Goal: Information Seeking & Learning: Learn about a topic

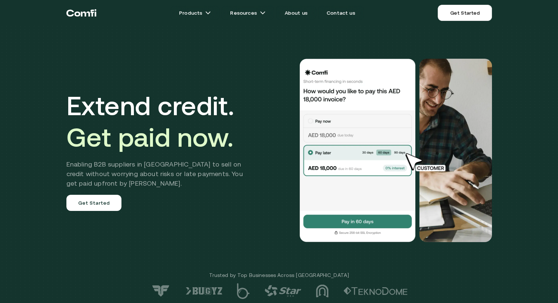
click at [246, 60] on div "Extend credit. Get paid now. Enabling B2B suppliers in [GEOGRAPHIC_DATA] to sel…" at bounding box center [279, 150] width 441 height 242
click at [251, 66] on div "Extend credit. Get paid now. Enabling B2B suppliers in [GEOGRAPHIC_DATA] to sel…" at bounding box center [279, 150] width 441 height 242
click at [373, 35] on div "Extend credit. Get paid now. Enabling B2B suppliers in [GEOGRAPHIC_DATA] to sel…" at bounding box center [279, 150] width 441 height 242
click at [260, 94] on div "Extend credit. Get paid now. Enabling B2B suppliers in [GEOGRAPHIC_DATA] to sel…" at bounding box center [279, 150] width 441 height 242
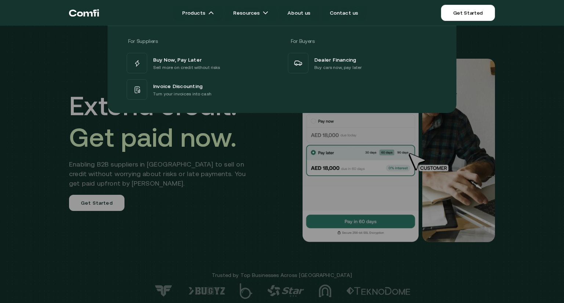
click at [268, 133] on div at bounding box center [282, 177] width 564 height 303
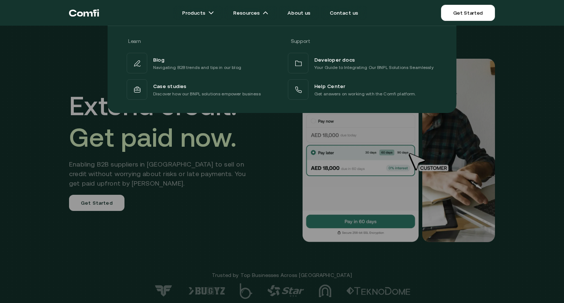
click at [286, 120] on div at bounding box center [282, 177] width 564 height 303
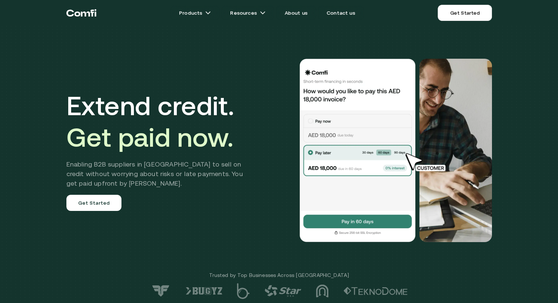
drag, startPoint x: 283, startPoint y: 91, endPoint x: 294, endPoint y: 70, distance: 23.3
click at [294, 70] on div at bounding box center [377, 151] width 229 height 184
click at [261, 99] on div "Extend credit. Get paid now. Enabling B2B suppliers in [GEOGRAPHIC_DATA] to sel…" at bounding box center [279, 150] width 441 height 242
click at [239, 46] on div "Extend credit. Get paid now. Enabling B2B suppliers in [GEOGRAPHIC_DATA] to sel…" at bounding box center [279, 150] width 441 height 242
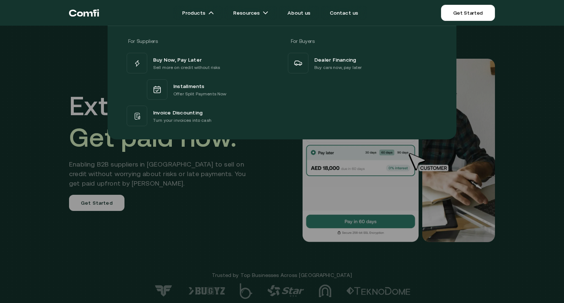
click at [245, 178] on div at bounding box center [282, 177] width 564 height 303
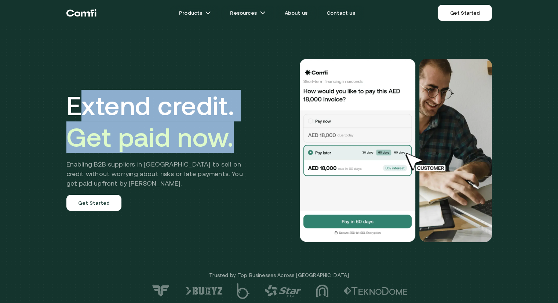
drag, startPoint x: 76, startPoint y: 100, endPoint x: 235, endPoint y: 135, distance: 162.8
click at [235, 135] on h1 "Extend credit. Get paid now." at bounding box center [160, 121] width 188 height 63
click at [236, 135] on h1 "Extend credit. Get paid now." at bounding box center [160, 121] width 188 height 63
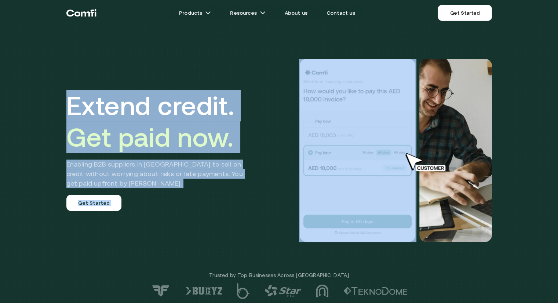
drag, startPoint x: 62, startPoint y: 100, endPoint x: 266, endPoint y: 141, distance: 208.1
click at [266, 141] on div "Extend credit. Get paid now. Enabling B2B suppliers in [GEOGRAPHIC_DATA] to sel…" at bounding box center [279, 150] width 441 height 242
click at [267, 141] on div at bounding box center [377, 151] width 229 height 184
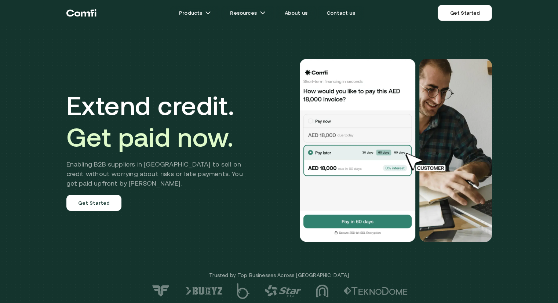
click at [192, 191] on div "Extend credit. Get paid now. Enabling B2B suppliers in [GEOGRAPHIC_DATA] to sel…" at bounding box center [160, 150] width 188 height 121
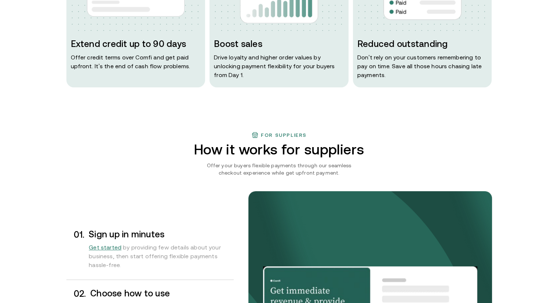
scroll to position [330, 0]
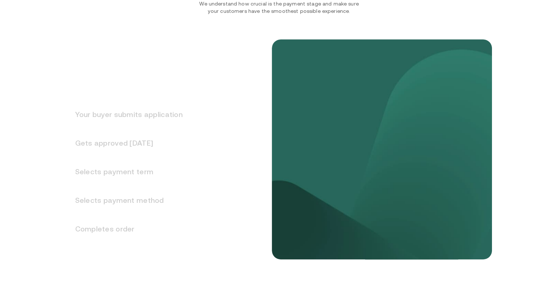
scroll to position [955, 0]
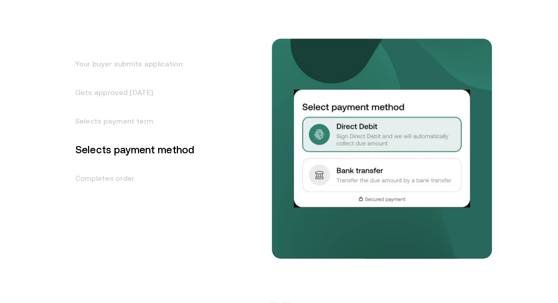
click at [119, 133] on h3 "Selects payment term" at bounding box center [130, 121] width 129 height 29
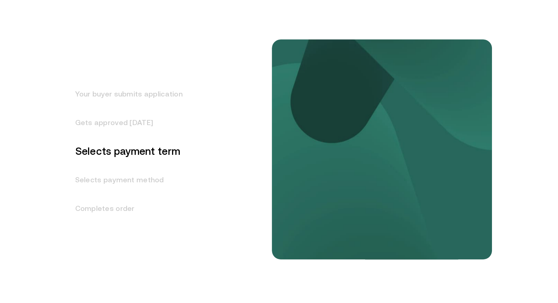
click at [119, 125] on h3 "Gets approved [DATE]" at bounding box center [124, 122] width 116 height 29
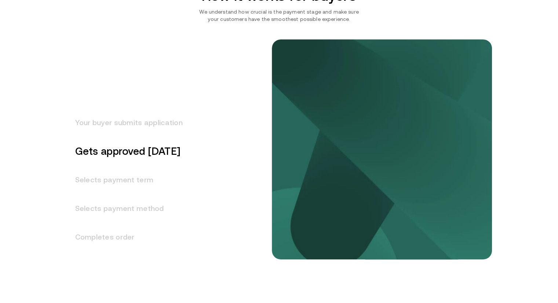
click at [119, 115] on h3 "Your buyer submits application" at bounding box center [124, 122] width 116 height 29
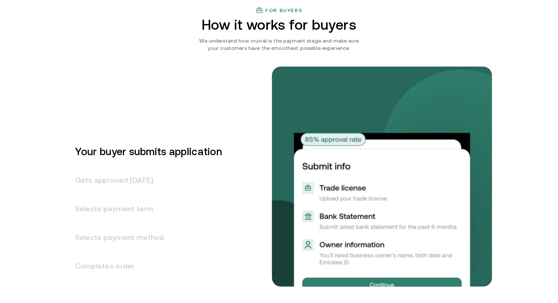
click at [119, 129] on div "Your buyer submits application Gets approved [DATE] Selects payment term Select…" at bounding box center [172, 227] width 213 height 240
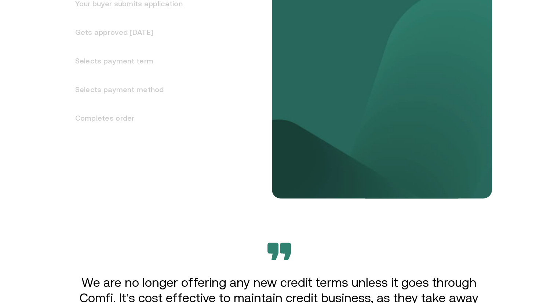
click at [111, 118] on h3 "Completes order" at bounding box center [124, 118] width 116 height 29
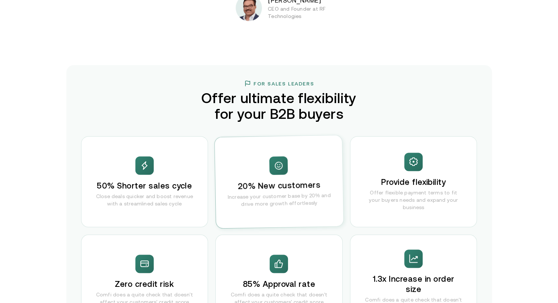
scroll to position [1460, 0]
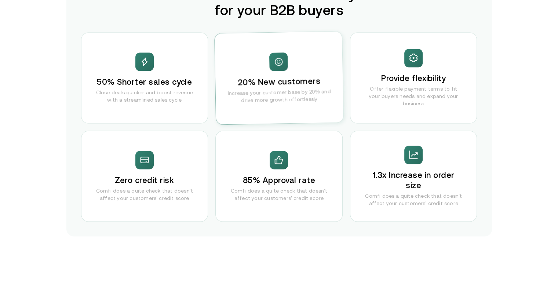
click at [264, 106] on div "20% New customers Increase your customer base by 20% and drive more growth effo…" at bounding box center [279, 78] width 129 height 93
click at [410, 104] on div "Provide flexibility Offer flexible payment terms to fit your buyers needs and e…" at bounding box center [413, 78] width 127 height 91
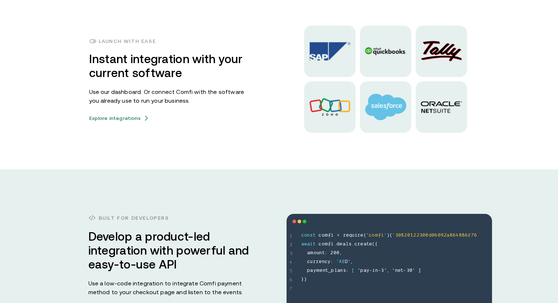
scroll to position [1937, 0]
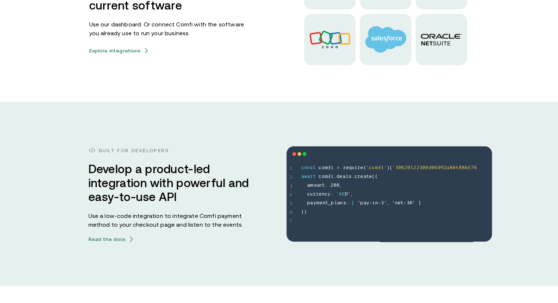
click at [301, 163] on div "1 2 3 4 5 6 7 const comfi = require('comfi')('30820122300d06092a864886f76 await…" at bounding box center [390, 193] width 206 height 95
drag, startPoint x: 303, startPoint y: 163, endPoint x: 235, endPoint y: 162, distance: 67.2
click at [298, 163] on div "1 2 3 4 5 6 7 const comfi = require('comfi')('30820122300d06092a864886f76 await…" at bounding box center [390, 193] width 206 height 95
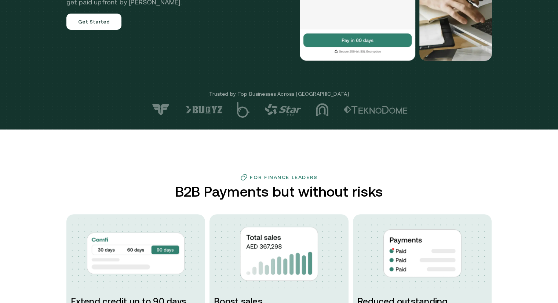
scroll to position [0, 0]
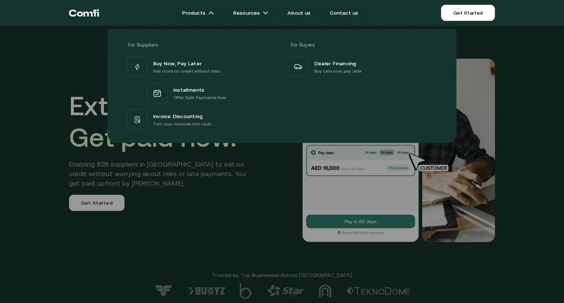
click at [225, 40] on div "For Suppliers" at bounding box center [200, 44] width 151 height 9
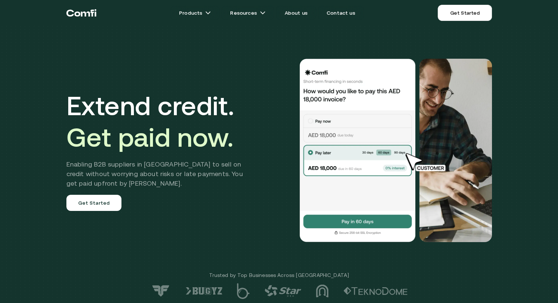
click at [213, 59] on div "Extend credit. Get paid now. Enabling B2B suppliers in [GEOGRAPHIC_DATA] to sel…" at bounding box center [279, 150] width 441 height 242
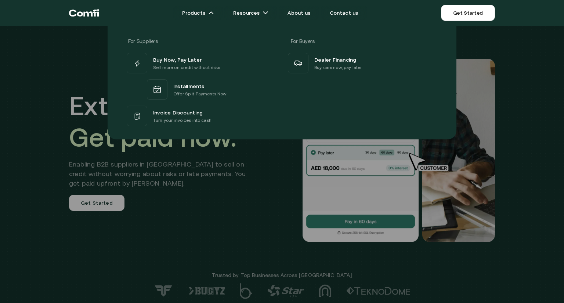
click at [257, 153] on div at bounding box center [282, 177] width 564 height 303
click at [244, 199] on div at bounding box center [282, 177] width 564 height 303
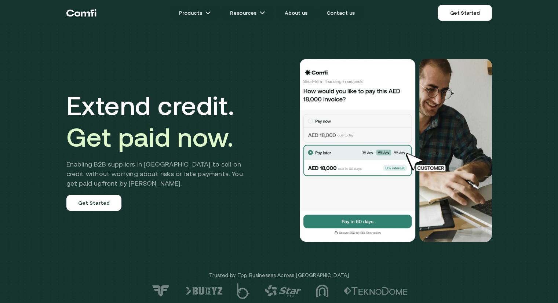
click at [322, 130] on img at bounding box center [357, 151] width 117 height 184
click at [312, 162] on img at bounding box center [357, 151] width 117 height 184
drag, startPoint x: 327, startPoint y: 136, endPoint x: 327, endPoint y: 147, distance: 11.0
click at [327, 136] on img at bounding box center [357, 151] width 117 height 184
drag, startPoint x: 329, startPoint y: 166, endPoint x: 336, endPoint y: 140, distance: 26.3
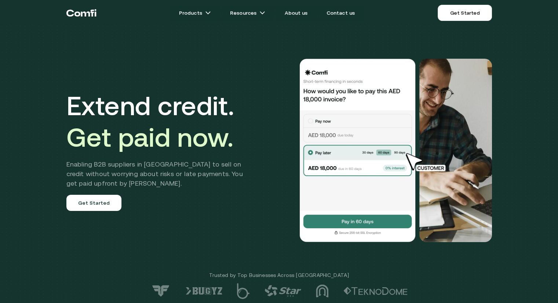
click at [329, 165] on img at bounding box center [357, 151] width 117 height 184
click at [340, 131] on img at bounding box center [357, 151] width 117 height 184
click at [341, 131] on img at bounding box center [357, 151] width 117 height 184
click at [434, 120] on img at bounding box center [456, 151] width 73 height 184
click at [376, 106] on img at bounding box center [357, 151] width 117 height 184
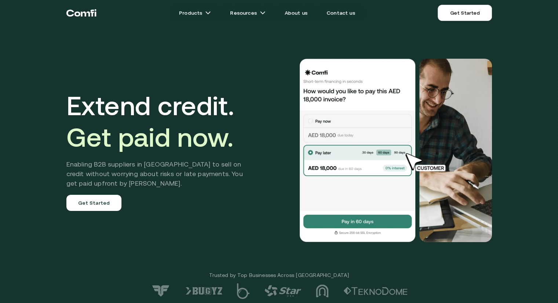
drag, startPoint x: 430, startPoint y: 175, endPoint x: 426, endPoint y: 154, distance: 21.6
click at [430, 175] on img at bounding box center [456, 151] width 73 height 184
drag, startPoint x: 520, startPoint y: 124, endPoint x: 502, endPoint y: 115, distance: 20.7
click at [533, 116] on div "Extend credit. Get paid now. Enabling B2B suppliers in [GEOGRAPHIC_DATA] to sel…" at bounding box center [279, 155] width 558 height 311
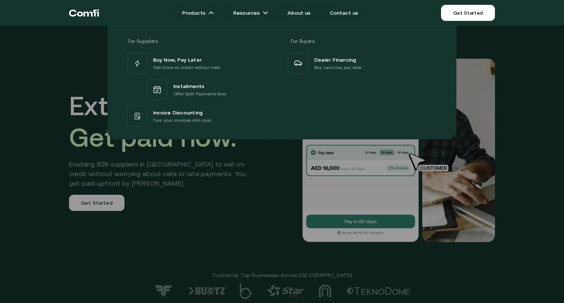
click at [402, 180] on div at bounding box center [282, 177] width 564 height 303
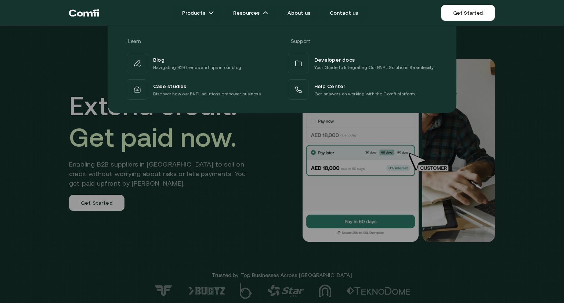
click at [75, 59] on div "Learn Support Blog Navigating B2B trends and tips in our blog Developer docs Yo…" at bounding box center [282, 66] width 564 height 93
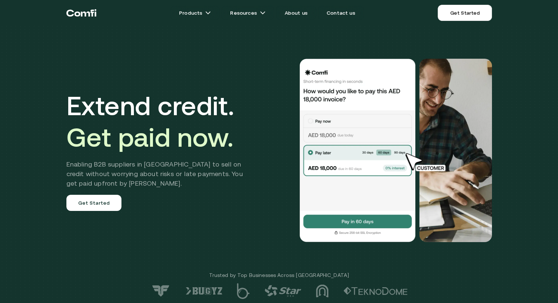
click at [174, 62] on div "Extend credit. Get paid now. Enabling B2B suppliers in [GEOGRAPHIC_DATA] to sel…" at bounding box center [279, 150] width 441 height 242
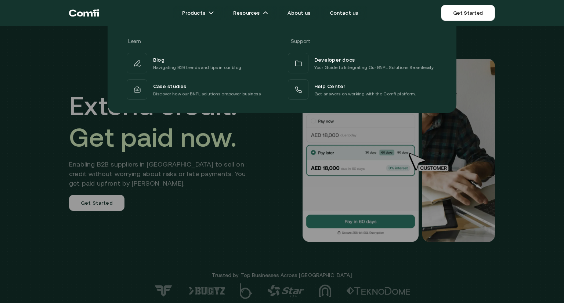
click at [262, 146] on div at bounding box center [282, 177] width 564 height 303
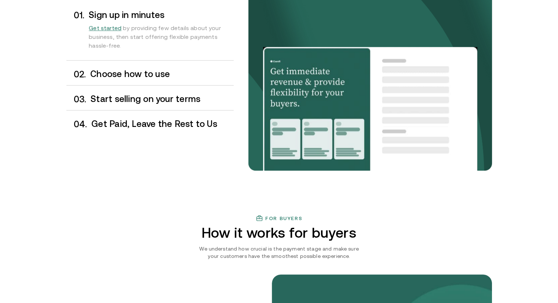
scroll to position [585, 0]
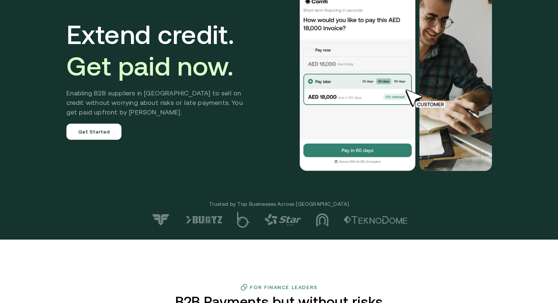
click at [204, 149] on div "Extend credit. Get paid now. Enabling B2B suppliers in [GEOGRAPHIC_DATA] to sel…" at bounding box center [279, 79] width 441 height 242
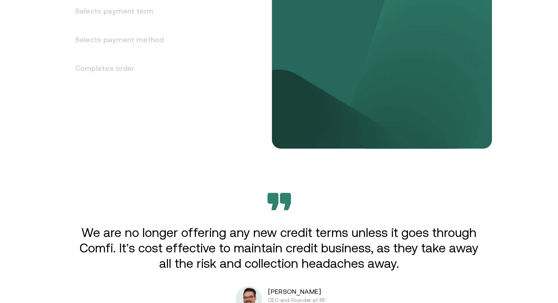
scroll to position [991, 0]
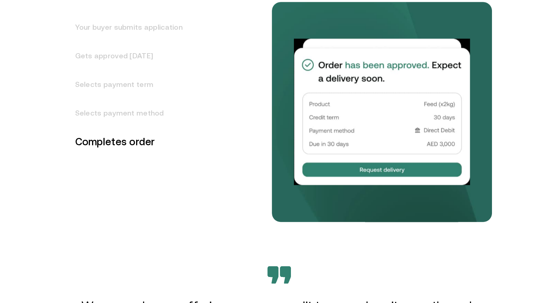
click at [216, 74] on div "Your buyer submits application Gets approved [DATE] Selects payment term Select…" at bounding box center [172, 102] width 213 height 240
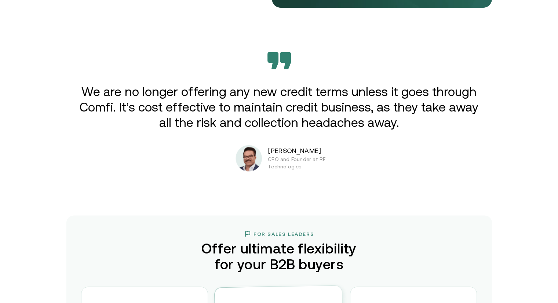
scroll to position [1248, 0]
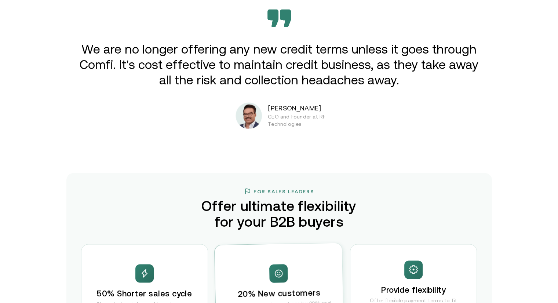
click at [256, 121] on img at bounding box center [249, 115] width 26 height 26
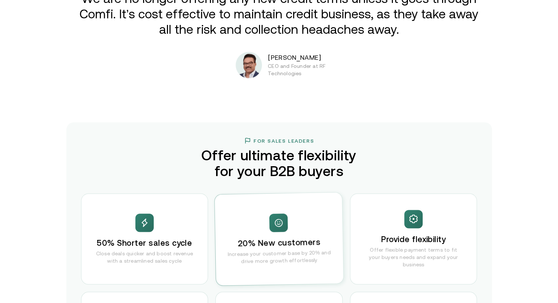
scroll to position [1358, 0]
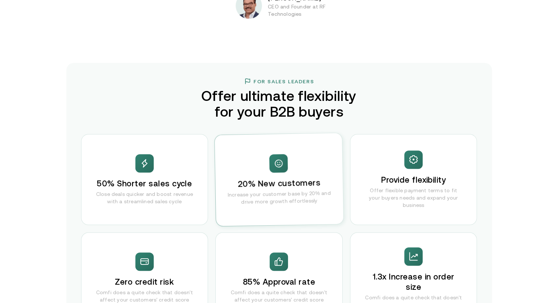
click at [261, 116] on h2 "Offer ultimate flexibility for your B2B buyers" at bounding box center [279, 104] width 173 height 32
click at [339, 106] on h2 "Offer ultimate flexibility for your B2B buyers" at bounding box center [279, 104] width 173 height 32
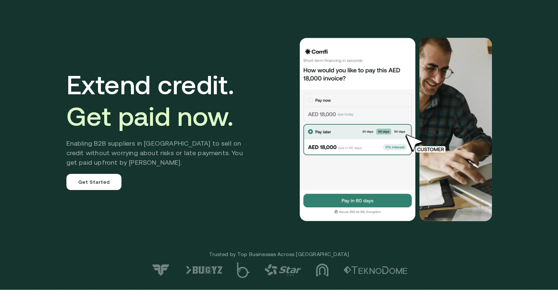
scroll to position [0, 0]
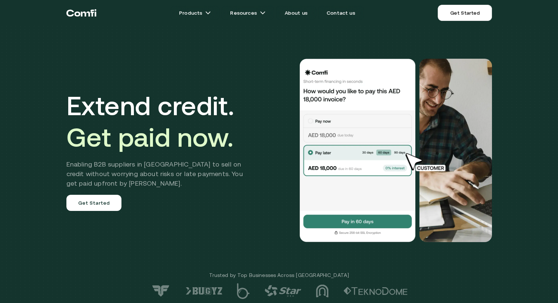
click at [303, 49] on div "Extend credit. Get paid now. Enabling B2B suppliers in [GEOGRAPHIC_DATA] to sel…" at bounding box center [279, 150] width 441 height 242
click at [275, 47] on div "Extend credit. Get paid now. Enabling B2B suppliers in [GEOGRAPHIC_DATA] to sel…" at bounding box center [279, 150] width 441 height 242
click at [254, 157] on div "Extend credit. Get paid now. Enabling B2B suppliers in [GEOGRAPHIC_DATA] to sel…" at bounding box center [160, 150] width 188 height 121
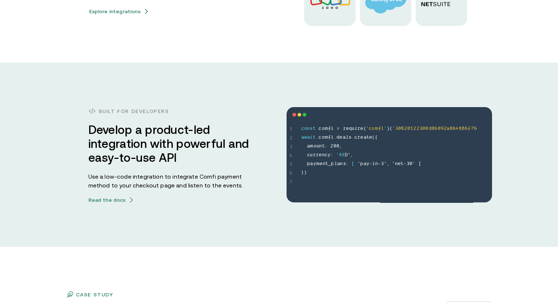
scroll to position [1946, 0]
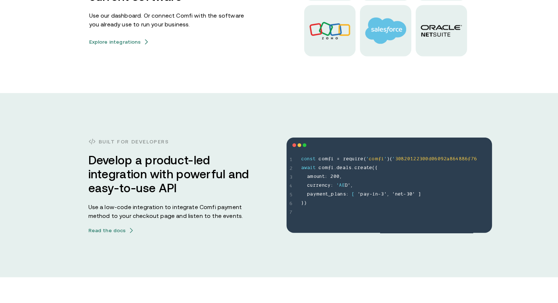
click at [338, 153] on div "1 2 3 4 5 6 7 const comfi = require('comfi')('30820122300d06092a864886f76 await…" at bounding box center [390, 185] width 206 height 95
click at [258, 149] on div "Built for developers Develop a product-led integration with powerful and easy-t…" at bounding box center [279, 185] width 441 height 96
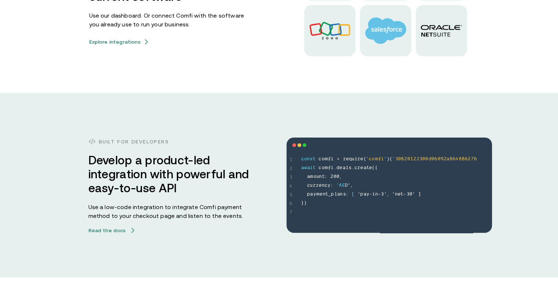
click at [106, 232] on button "Read the docs" at bounding box center [111, 231] width 46 height 6
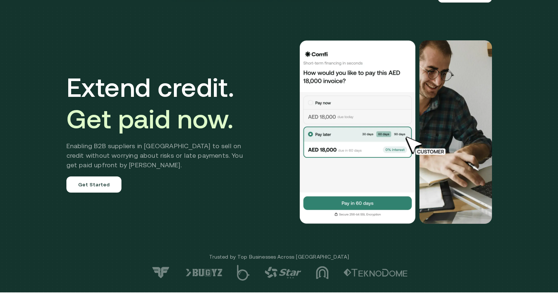
scroll to position [0, 0]
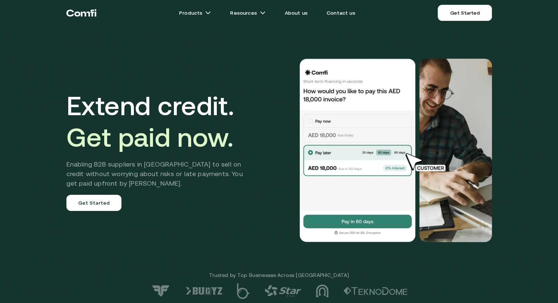
click at [247, 54] on div "Extend credit. Get paid now. Enabling B2B suppliers in [GEOGRAPHIC_DATA] to sel…" at bounding box center [279, 150] width 441 height 242
drag, startPoint x: 216, startPoint y: 62, endPoint x: 210, endPoint y: 61, distance: 5.6
click at [216, 62] on div "Extend credit. Get paid now. Enabling B2B suppliers in [GEOGRAPHIC_DATA] to sel…" at bounding box center [279, 150] width 441 height 242
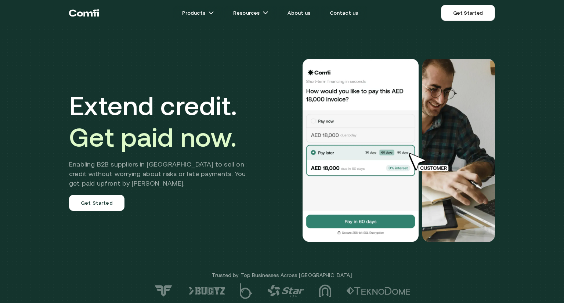
click at [267, 50] on div "Extend credit. Get paid now. Enabling B2B suppliers in [GEOGRAPHIC_DATA] to sel…" at bounding box center [282, 150] width 441 height 242
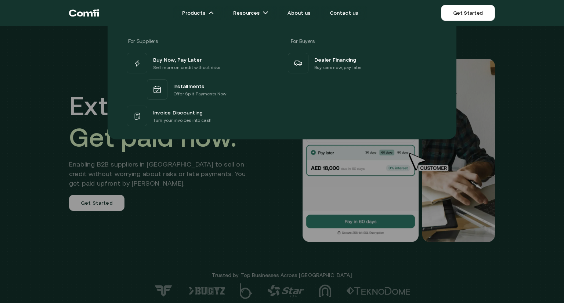
click at [166, 161] on div at bounding box center [282, 177] width 564 height 303
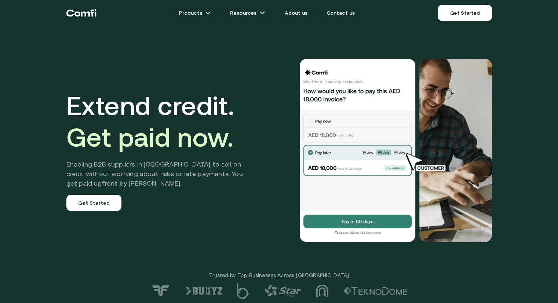
click at [235, 91] on h1 "Extend credit. Get paid now." at bounding box center [160, 121] width 188 height 63
click at [245, 77] on div "Extend credit. Get paid now. Enabling B2B suppliers in [GEOGRAPHIC_DATA] to sel…" at bounding box center [279, 150] width 441 height 242
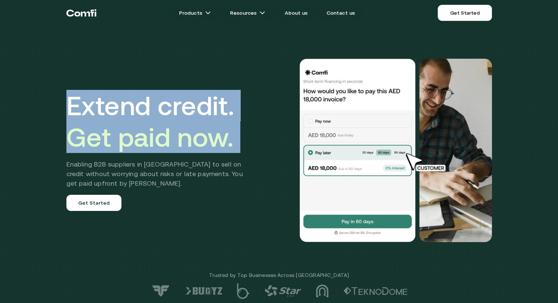
click at [245, 77] on div "Extend credit. Get paid now. Enabling B2B suppliers in [GEOGRAPHIC_DATA] to sel…" at bounding box center [279, 150] width 441 height 242
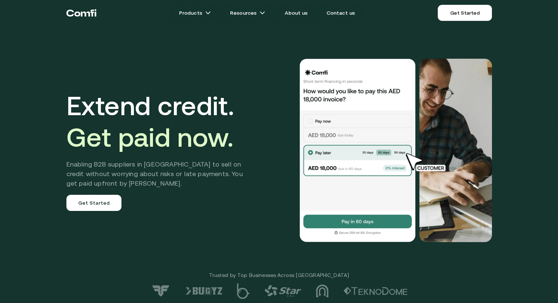
click at [236, 60] on div "Extend credit. Get paid now. Enabling B2B suppliers in [GEOGRAPHIC_DATA] to sel…" at bounding box center [279, 150] width 441 height 242
click at [227, 52] on div "Extend credit. Get paid now. Enabling B2B suppliers in [GEOGRAPHIC_DATA] to sel…" at bounding box center [279, 150] width 441 height 242
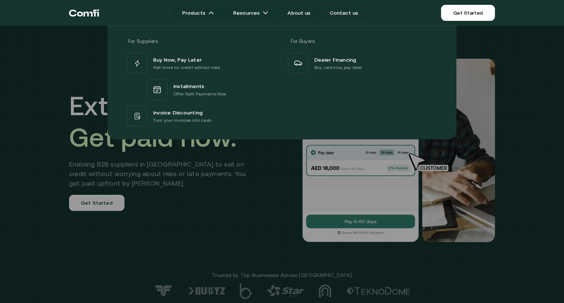
click at [257, 160] on div at bounding box center [282, 177] width 564 height 303
